Goal: Task Accomplishment & Management: Manage account settings

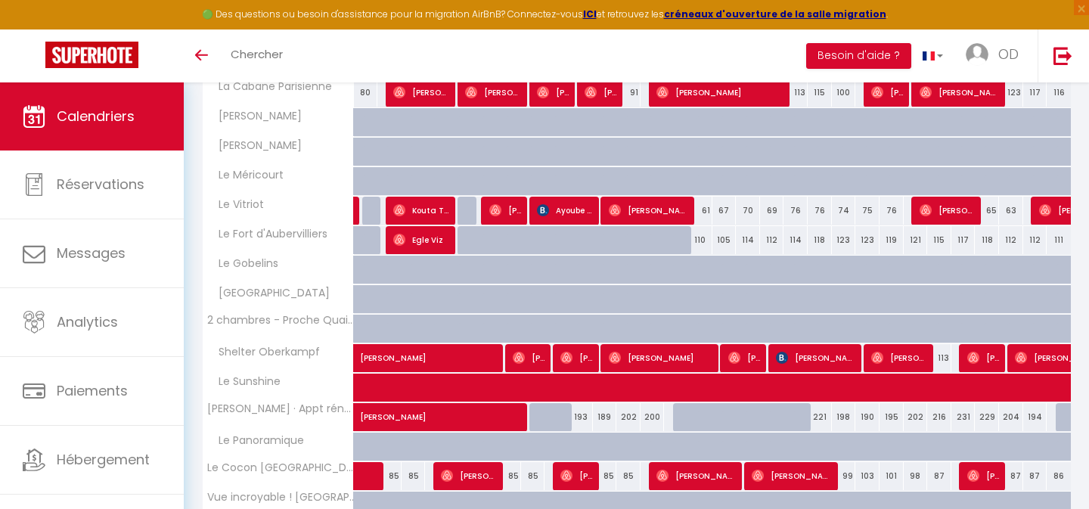
scroll to position [113, 0]
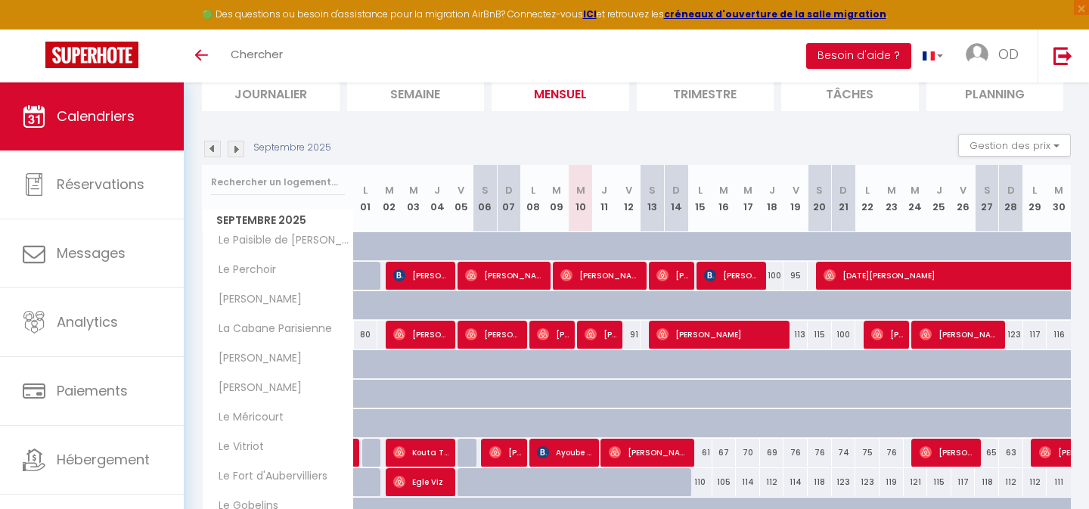
click at [211, 148] on img at bounding box center [212, 149] width 17 height 17
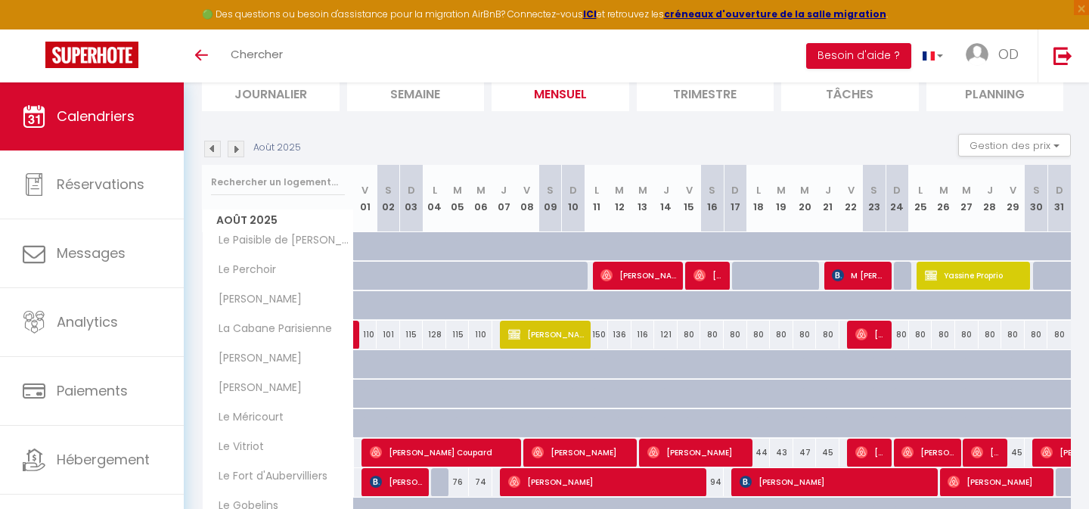
click at [214, 150] on img at bounding box center [212, 149] width 17 height 17
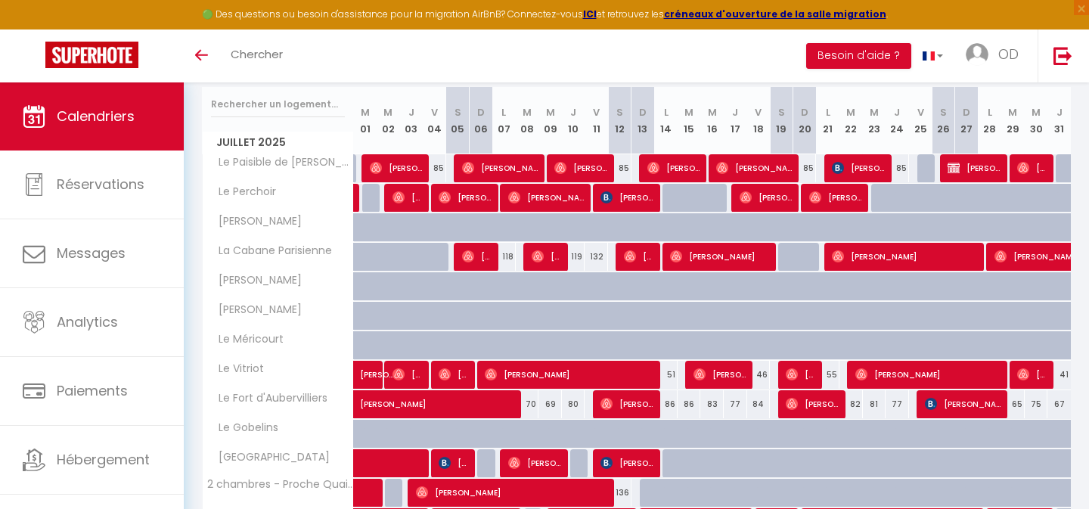
scroll to position [197, 0]
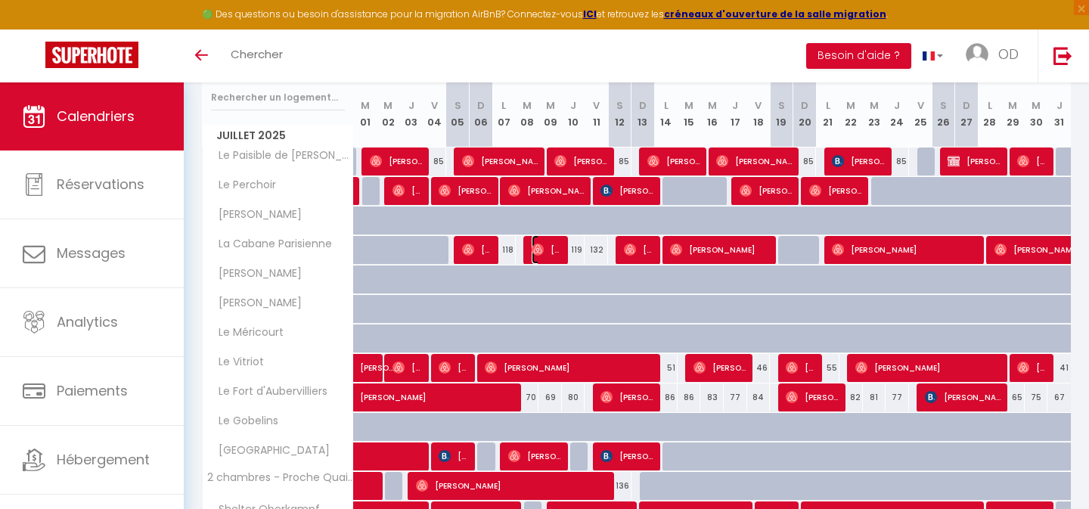
click at [549, 247] on span "[PERSON_NAME]" at bounding box center [547, 249] width 31 height 29
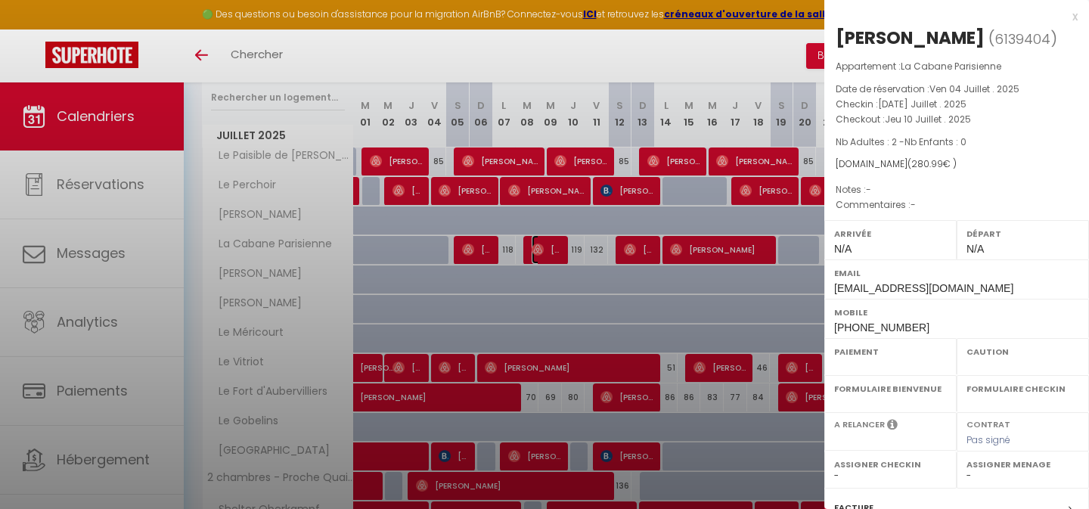
select select "OK"
select select "0"
select select "1"
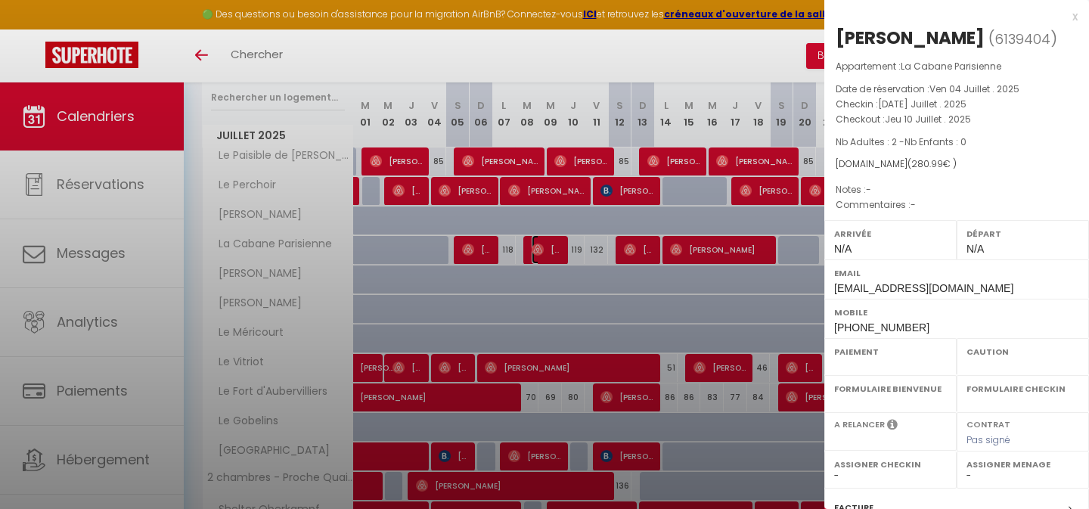
select select
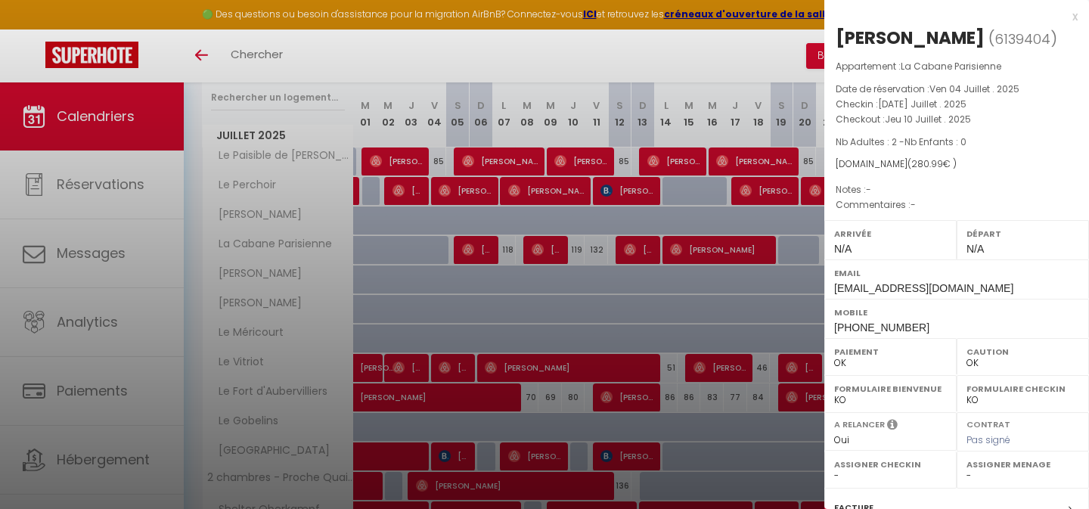
click at [1072, 14] on div "x" at bounding box center [950, 17] width 253 height 18
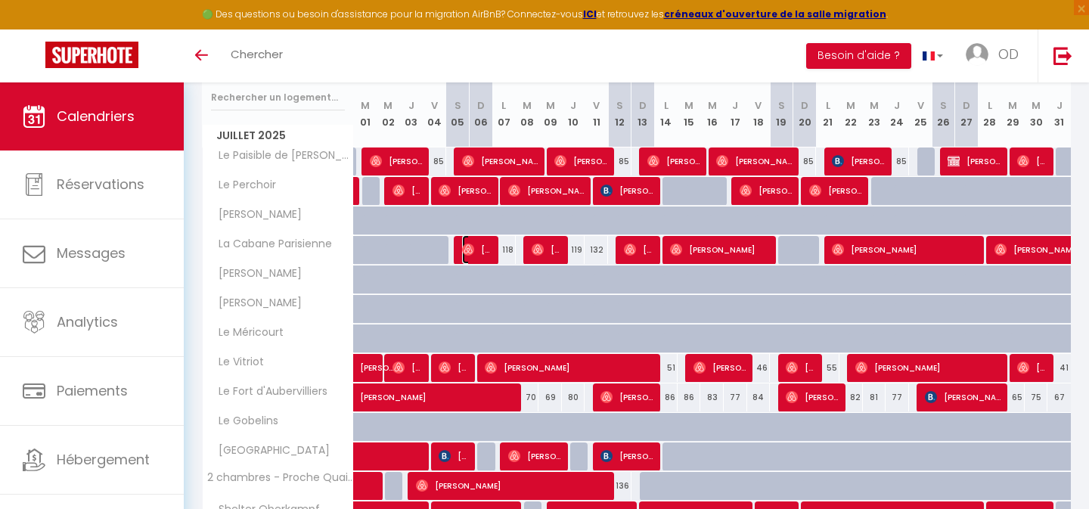
click at [478, 245] on span "[PERSON_NAME]" at bounding box center [477, 249] width 31 height 29
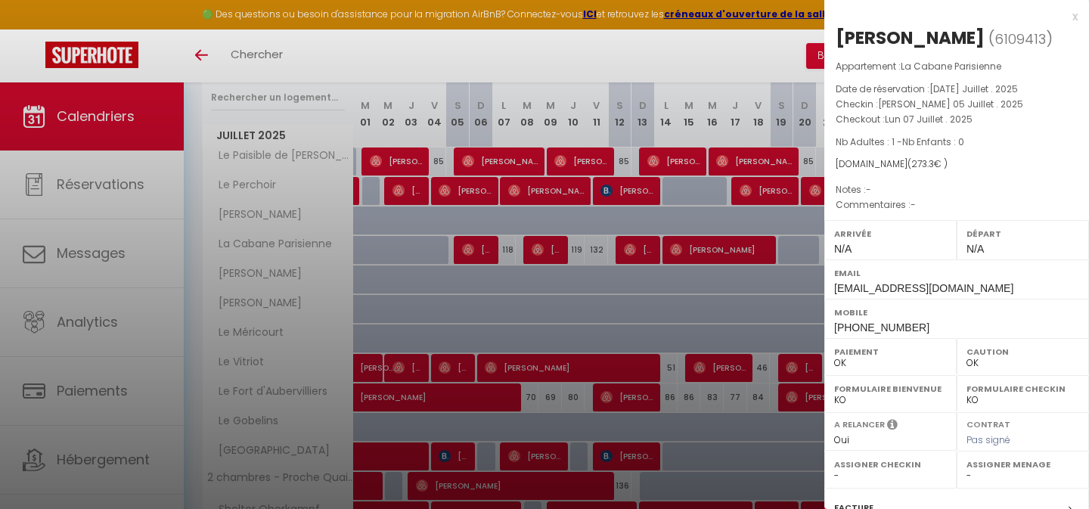
click at [1072, 17] on div "x" at bounding box center [950, 17] width 253 height 18
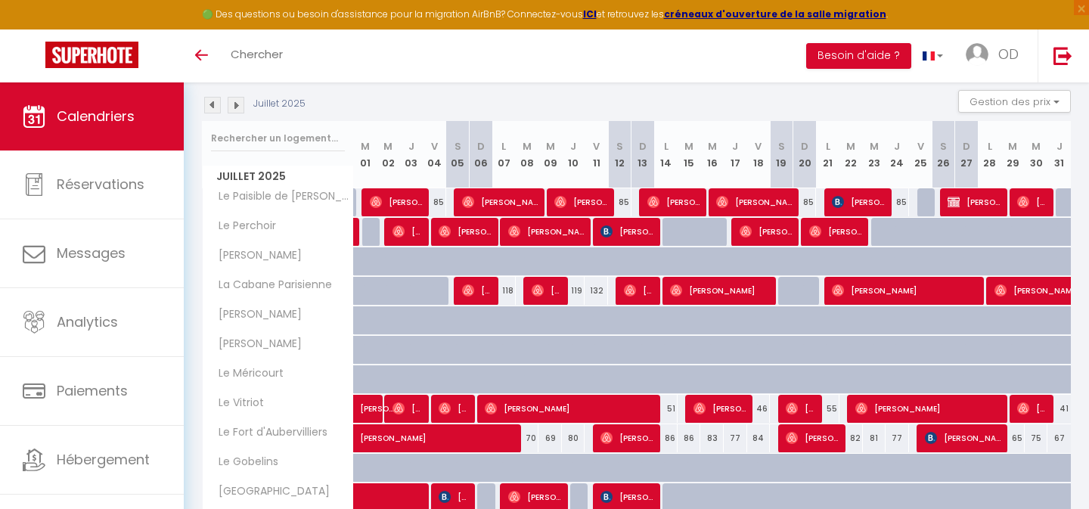
scroll to position [156, 0]
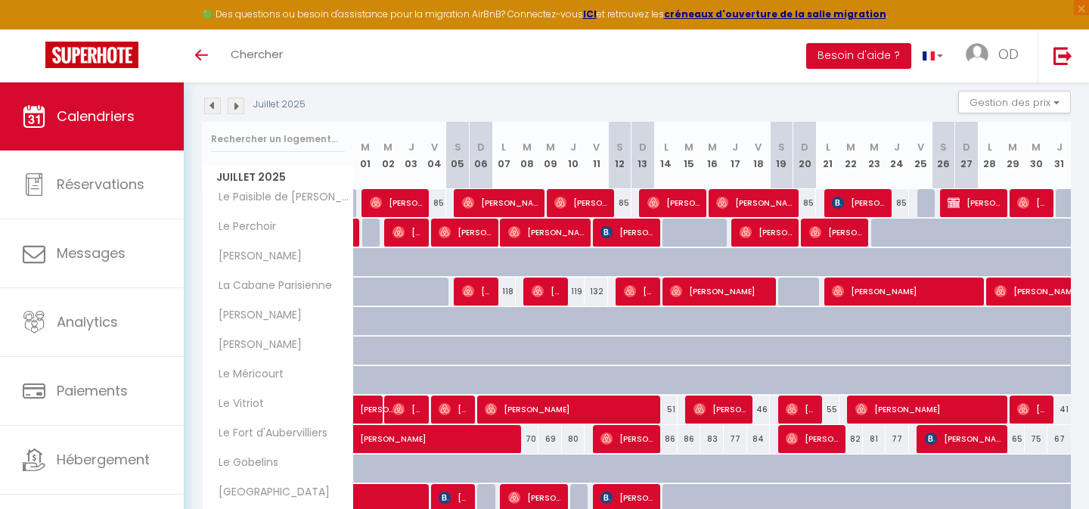
click at [240, 110] on img at bounding box center [236, 106] width 17 height 17
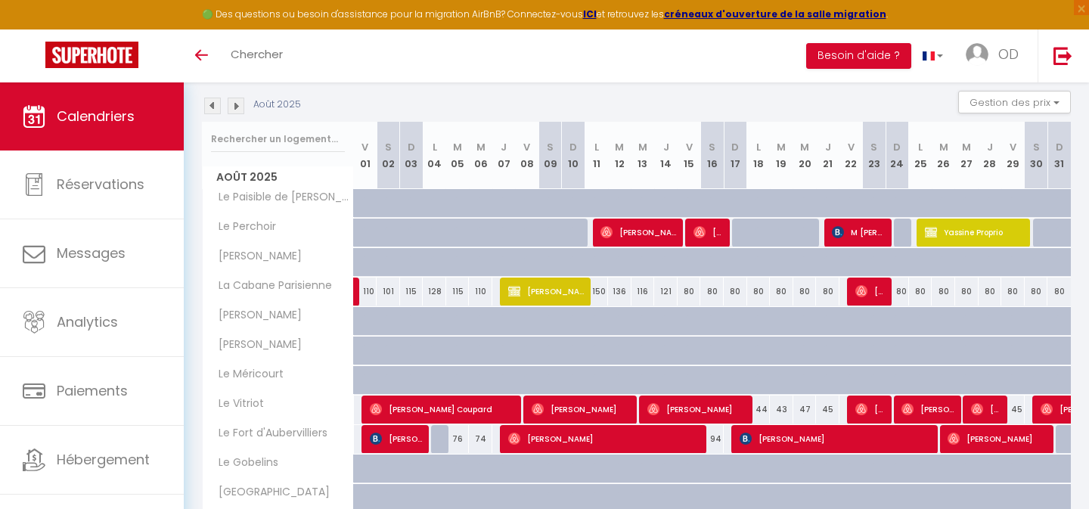
click at [208, 103] on img at bounding box center [212, 106] width 17 height 17
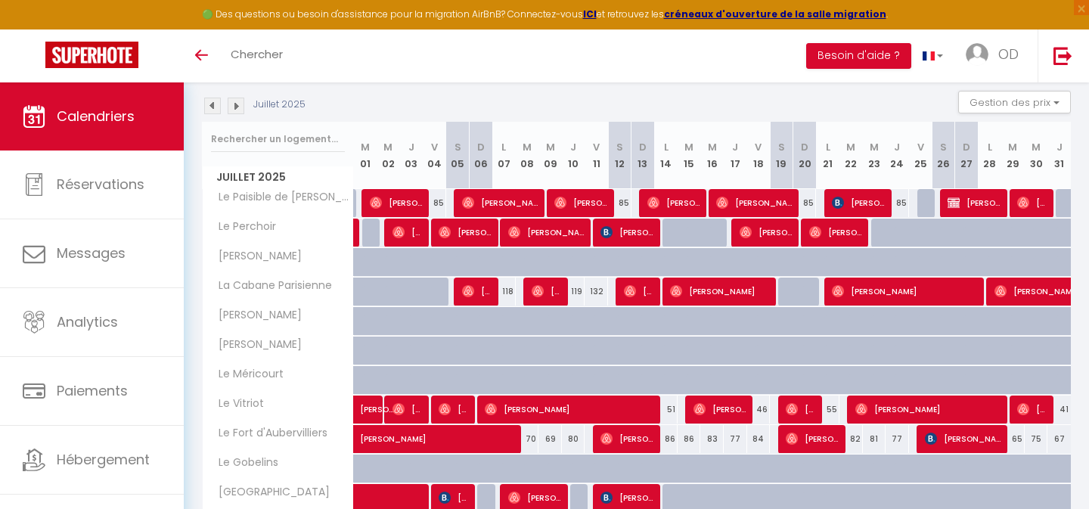
click at [238, 106] on img at bounding box center [236, 106] width 17 height 17
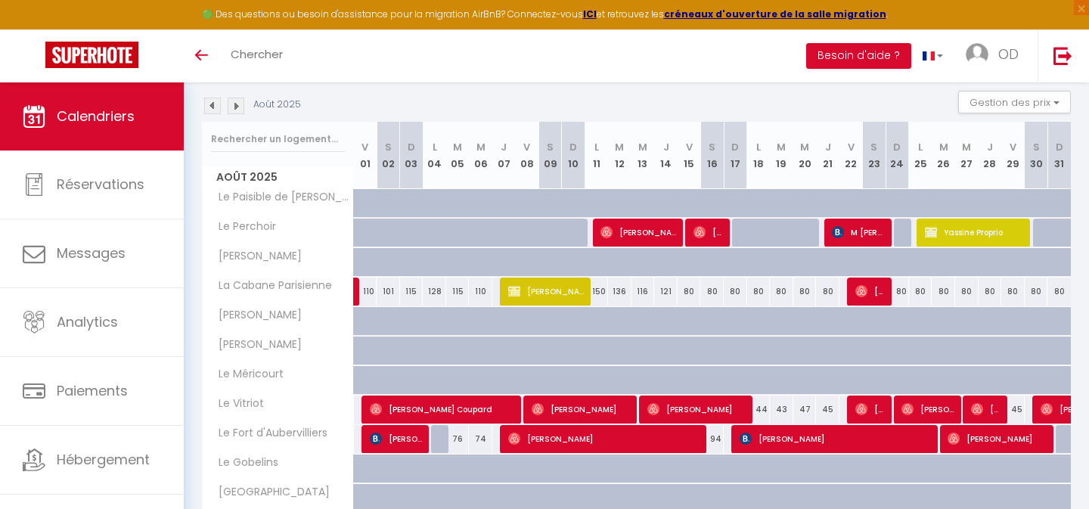
click at [238, 110] on img at bounding box center [236, 106] width 17 height 17
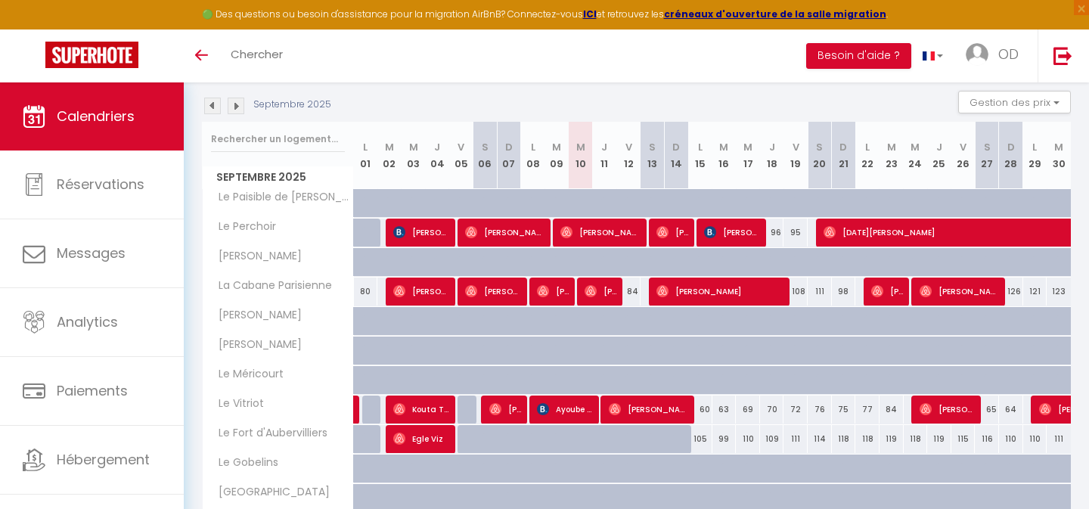
click at [216, 101] on img at bounding box center [212, 106] width 17 height 17
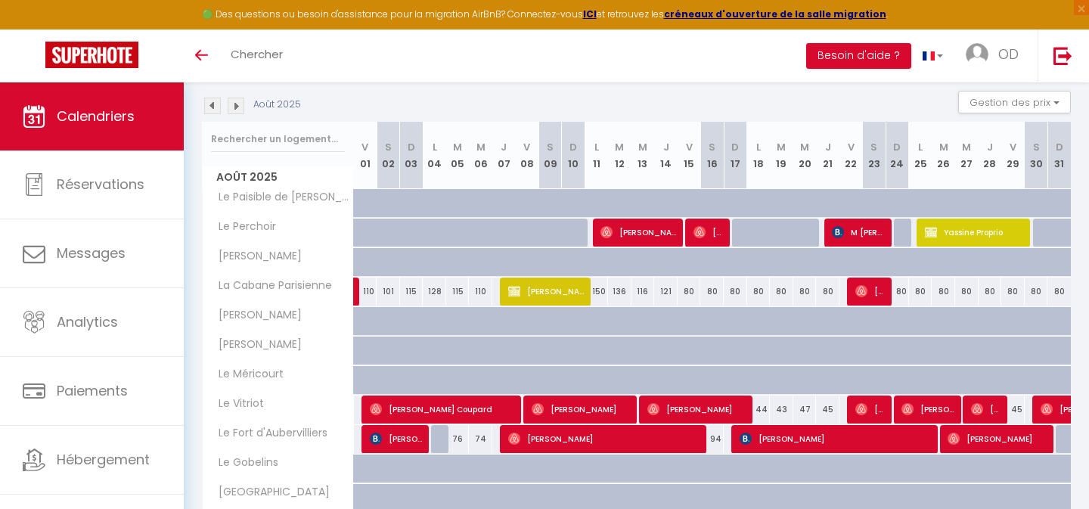
click at [212, 102] on img at bounding box center [212, 106] width 17 height 17
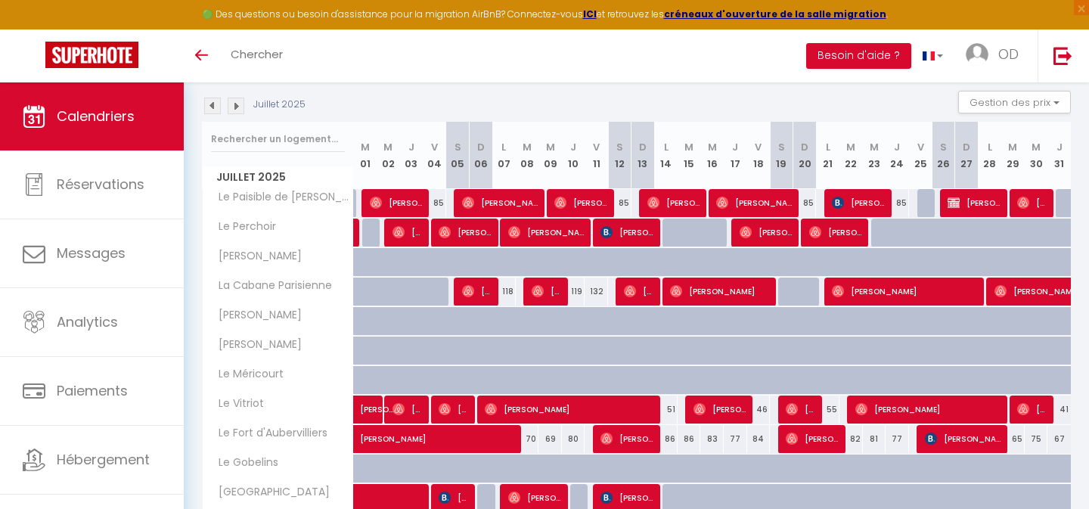
click at [239, 105] on img at bounding box center [236, 106] width 17 height 17
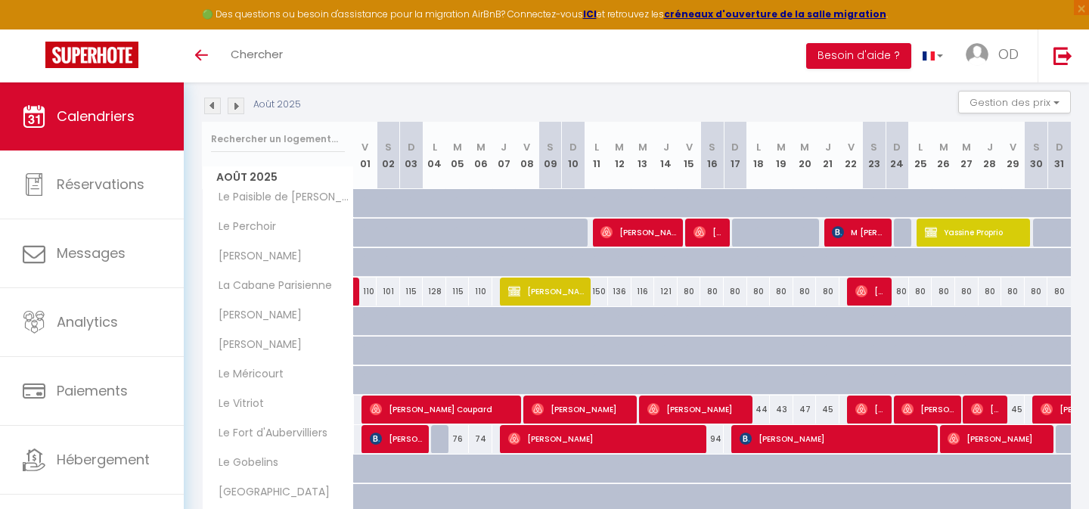
click at [316, 100] on div "Août 2025 Gestion des prix Nb Nuits minimum Règles Disponibilité" at bounding box center [636, 106] width 869 height 31
click at [233, 109] on img at bounding box center [236, 106] width 17 height 17
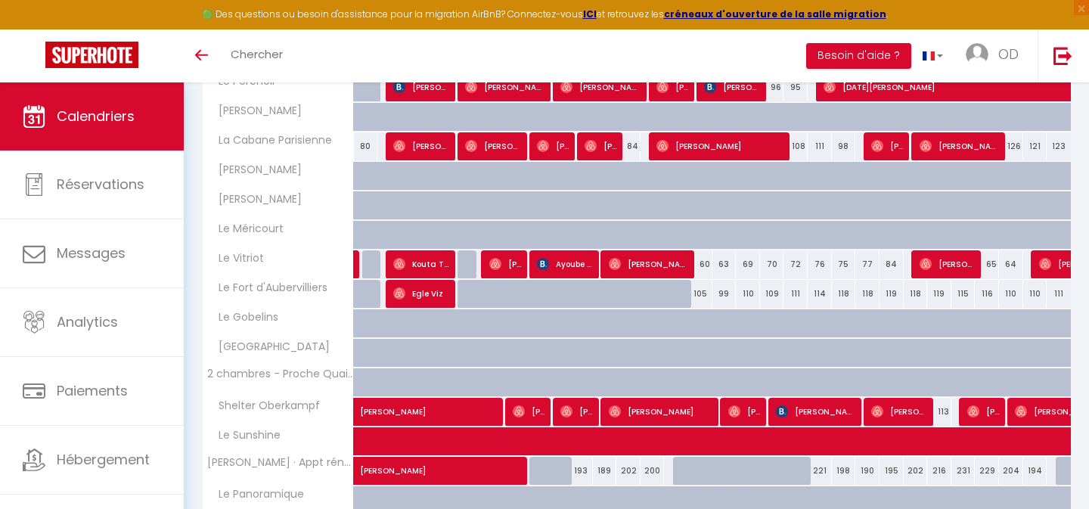
scroll to position [295, 0]
